Goal: Find specific fact: Find specific page/section

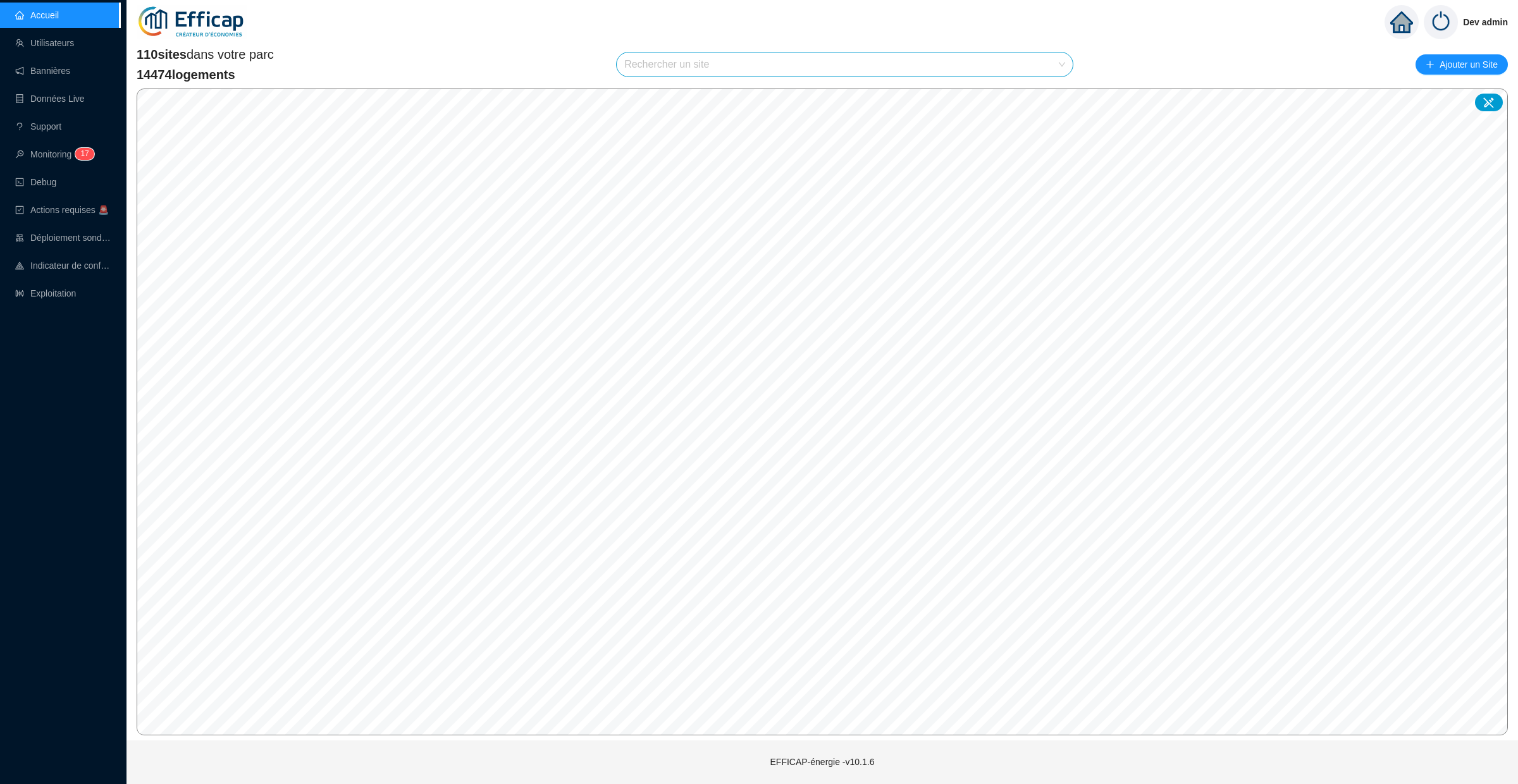
click at [710, 61] on input "search" at bounding box center [838, 64] width 430 height 24
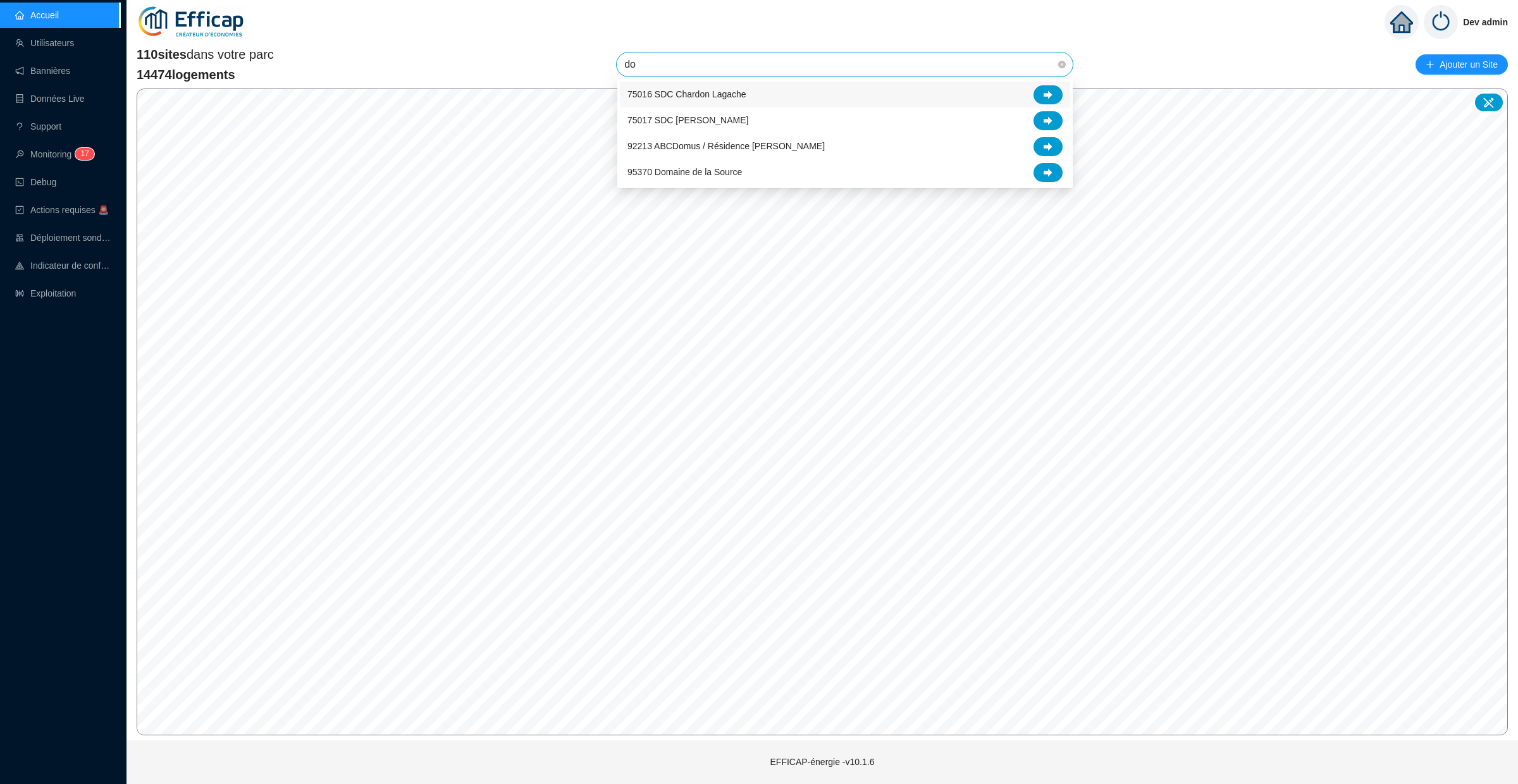
type input "d"
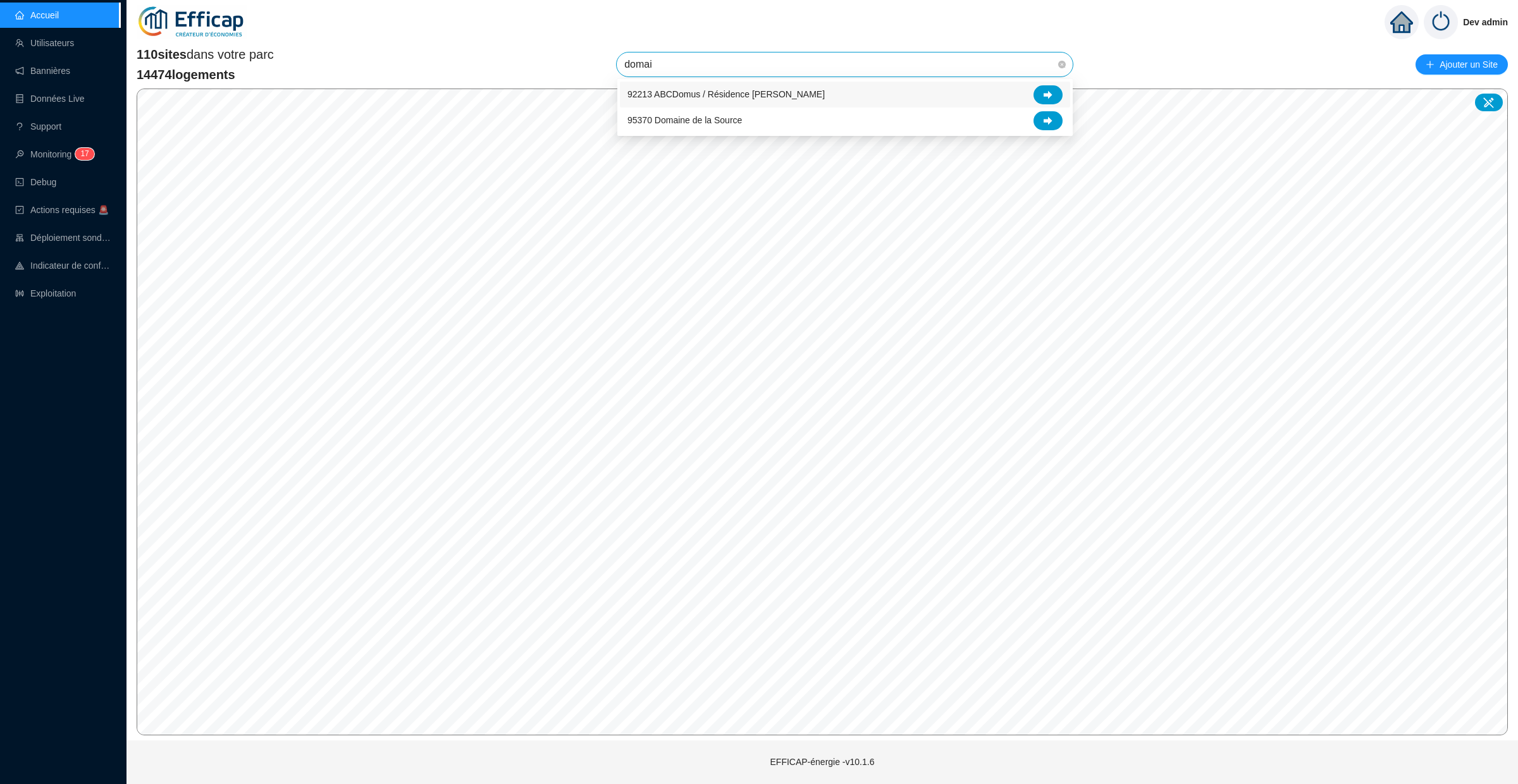
type input "domain"
click at [1045, 95] on icon at bounding box center [1048, 95] width 8 height 8
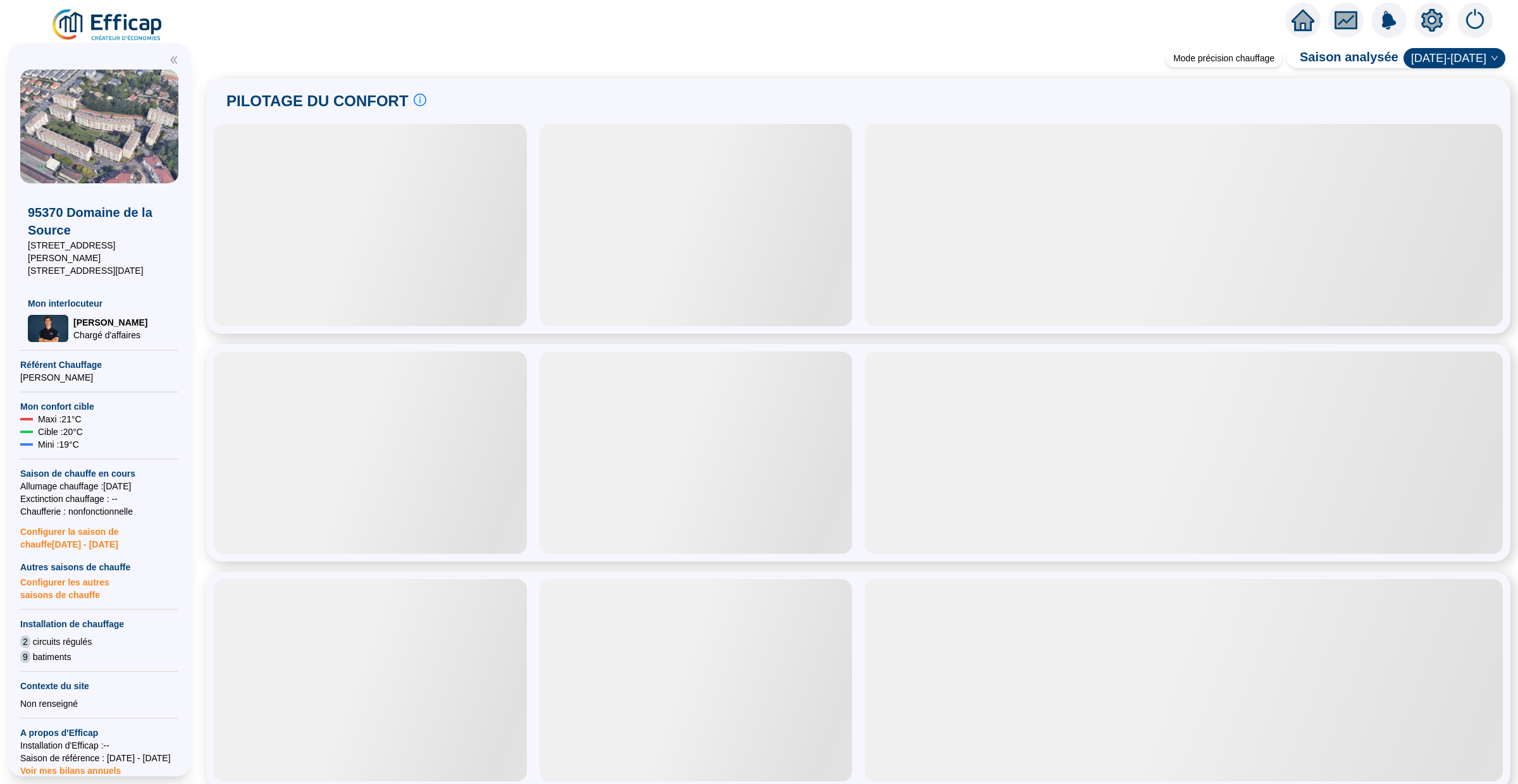
click at [1437, 14] on icon "setting" at bounding box center [1432, 19] width 21 height 23
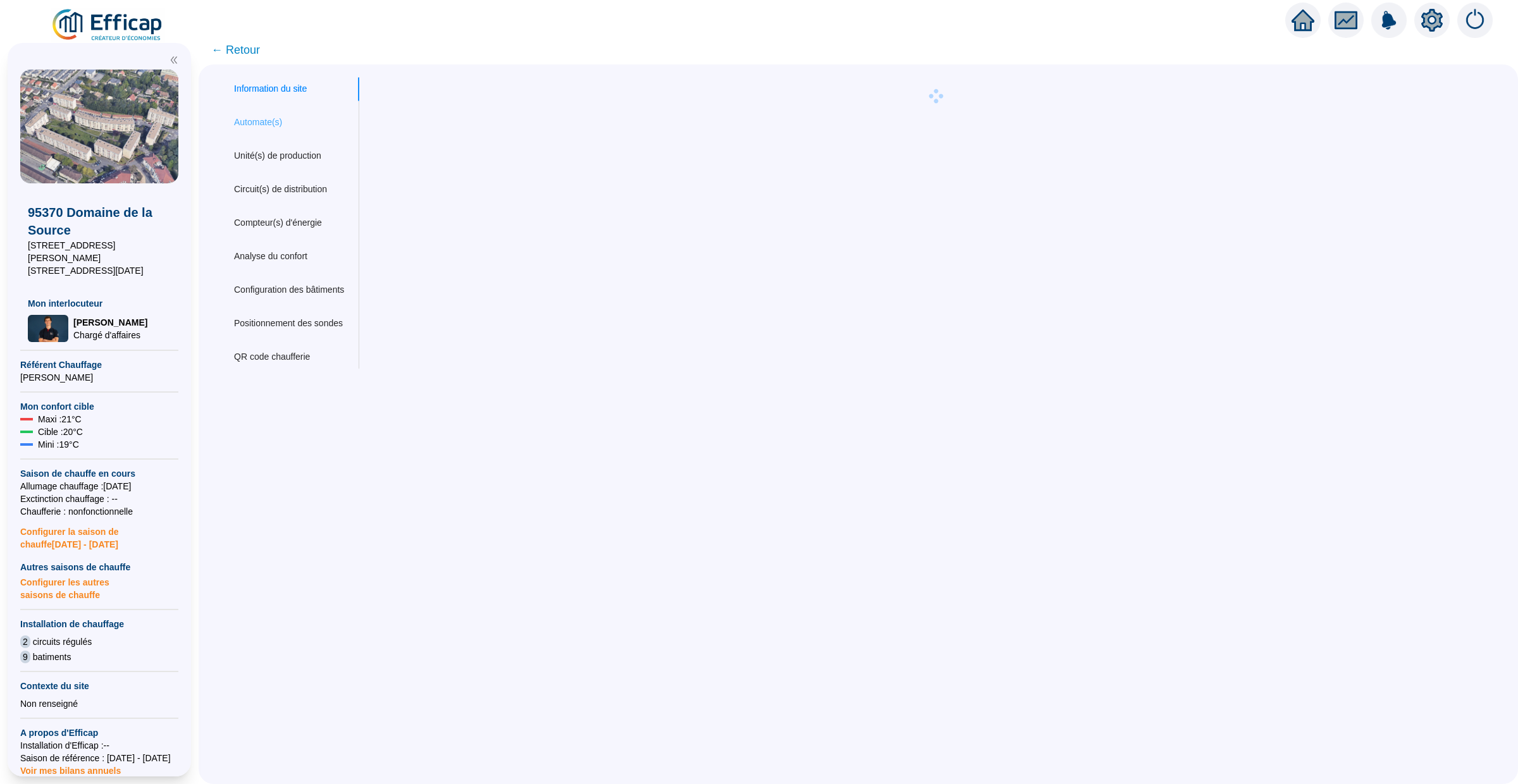
click at [238, 113] on div "Automate(s)" at bounding box center [289, 123] width 141 height 24
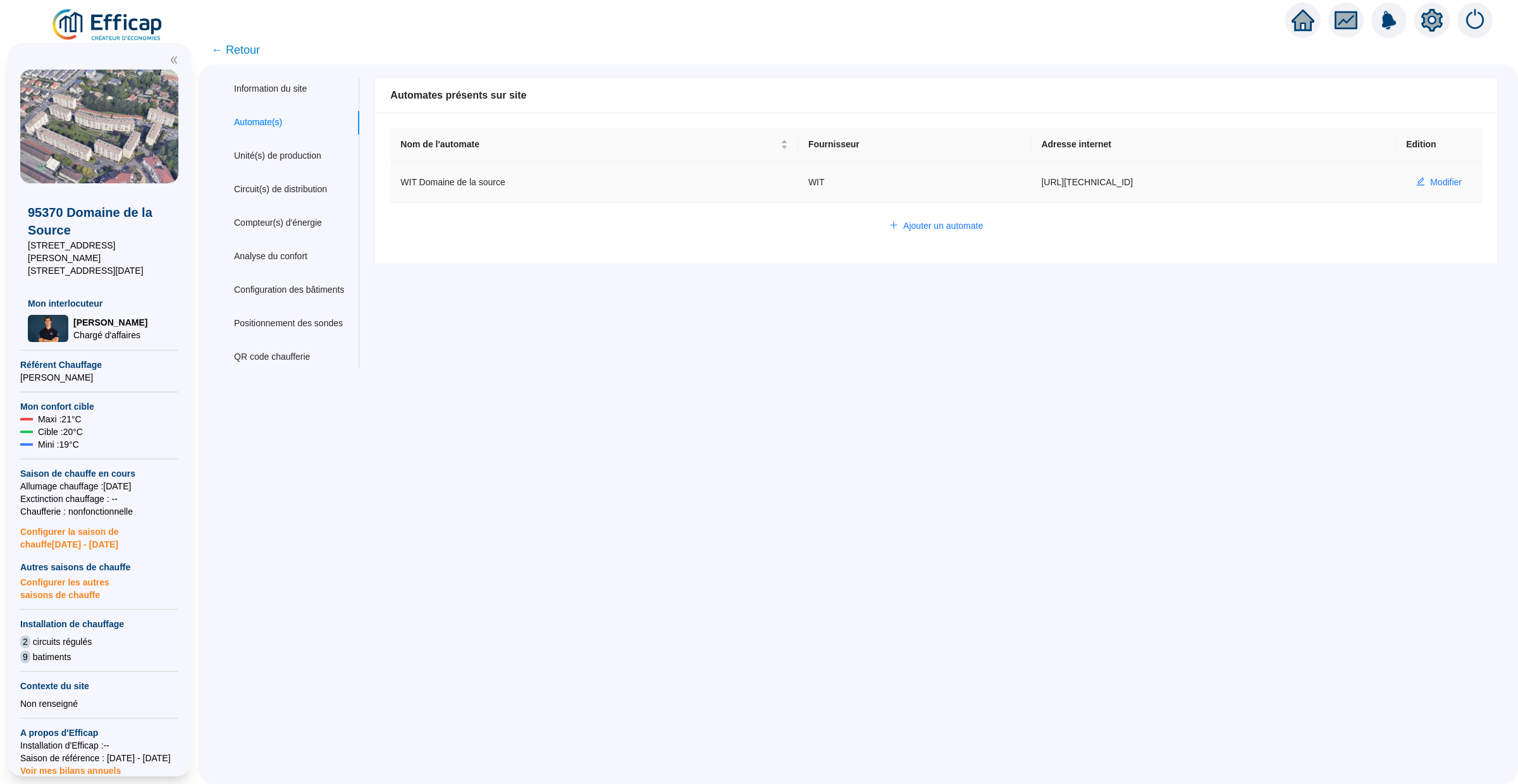
drag, startPoint x: 1138, startPoint y: 184, endPoint x: 1015, endPoint y: 182, distance: 123.0
click at [1031, 182] on td "[URL][TECHNICAL_ID]" at bounding box center [1213, 182] width 365 height 41
copy td "[URL][TECHNICAL_ID]"
